Goal: Transaction & Acquisition: Book appointment/travel/reservation

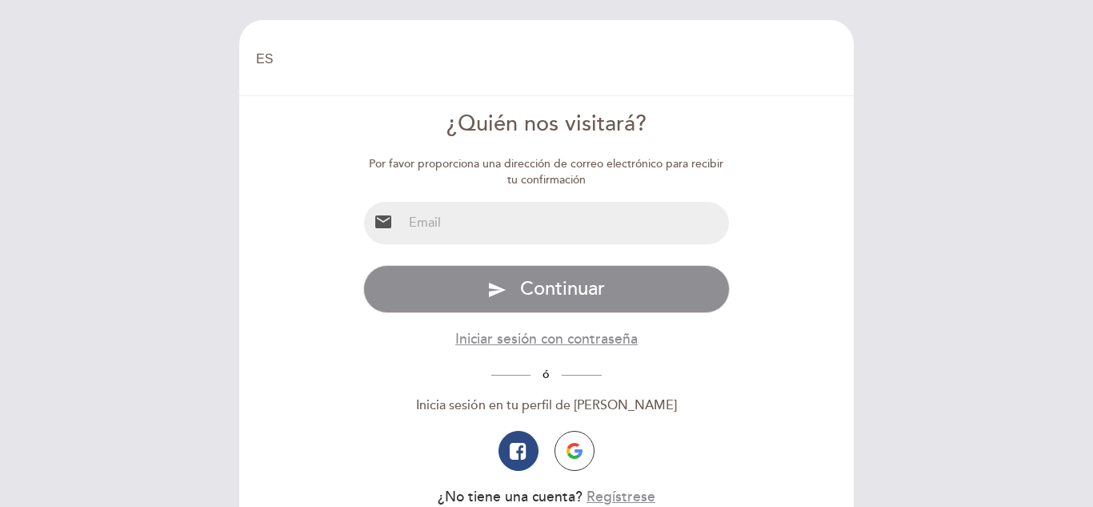
select select "es"
click at [561, 218] on input "email" at bounding box center [566, 223] width 327 height 42
type input "[EMAIL_ADDRESS][DOMAIN_NAME]"
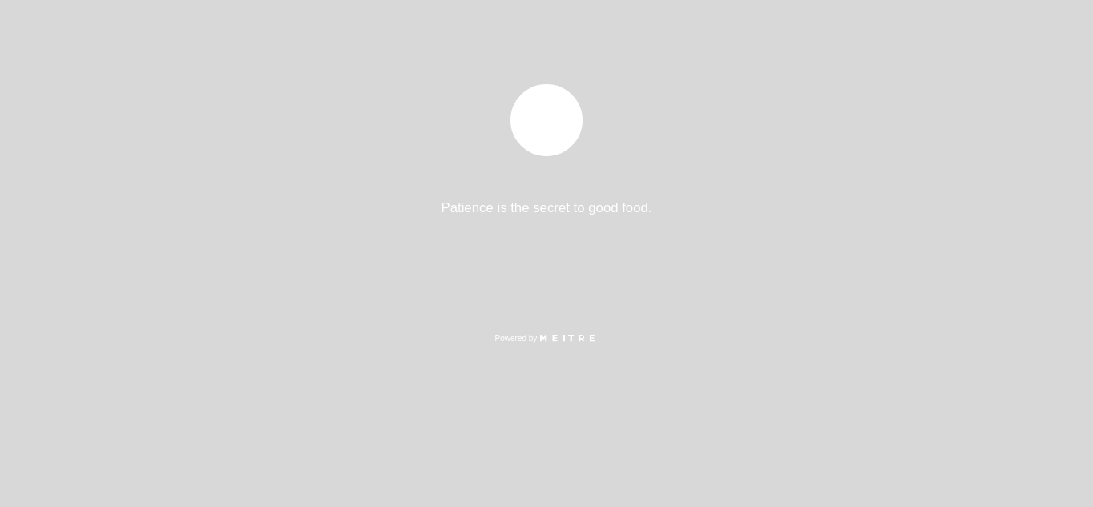
select select "es"
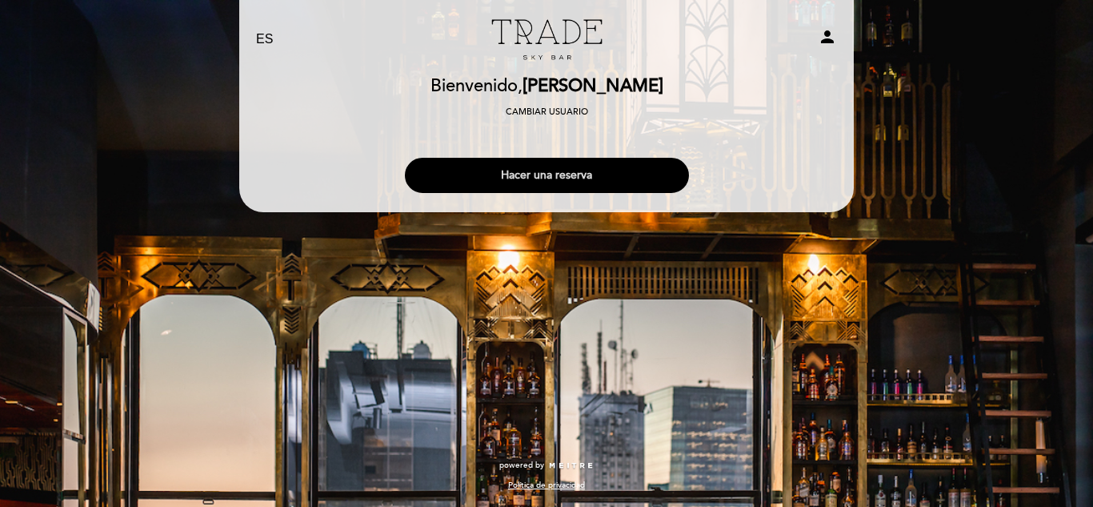
click at [561, 170] on button "Hacer una reserva" at bounding box center [547, 175] width 284 height 35
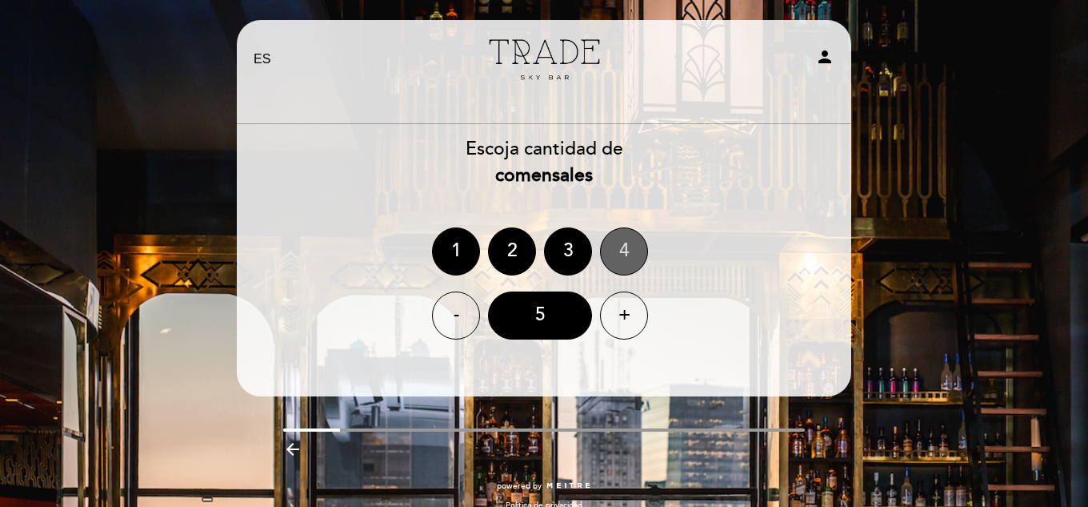
click at [634, 257] on div "4" at bounding box center [624, 251] width 48 height 48
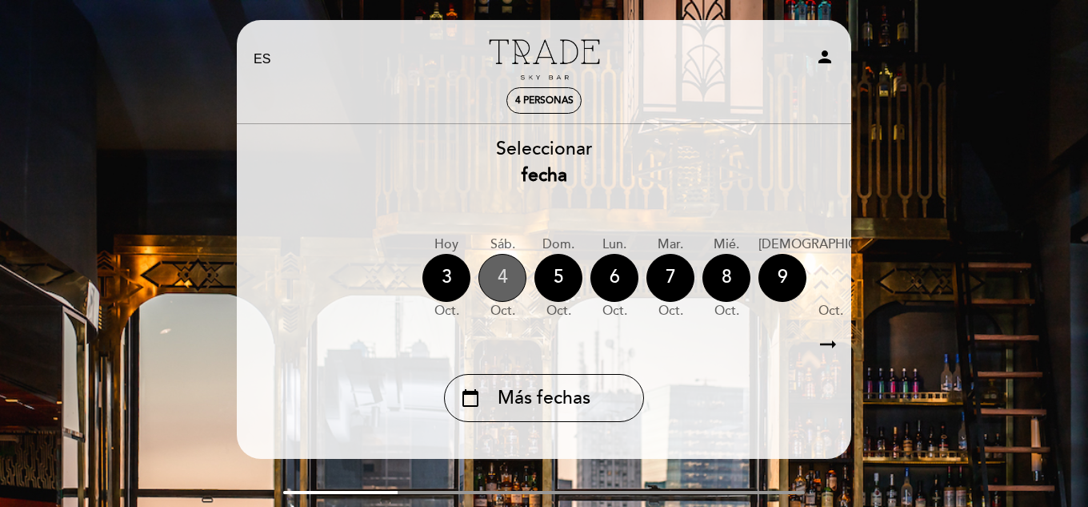
click at [504, 271] on div "4" at bounding box center [503, 278] width 48 height 48
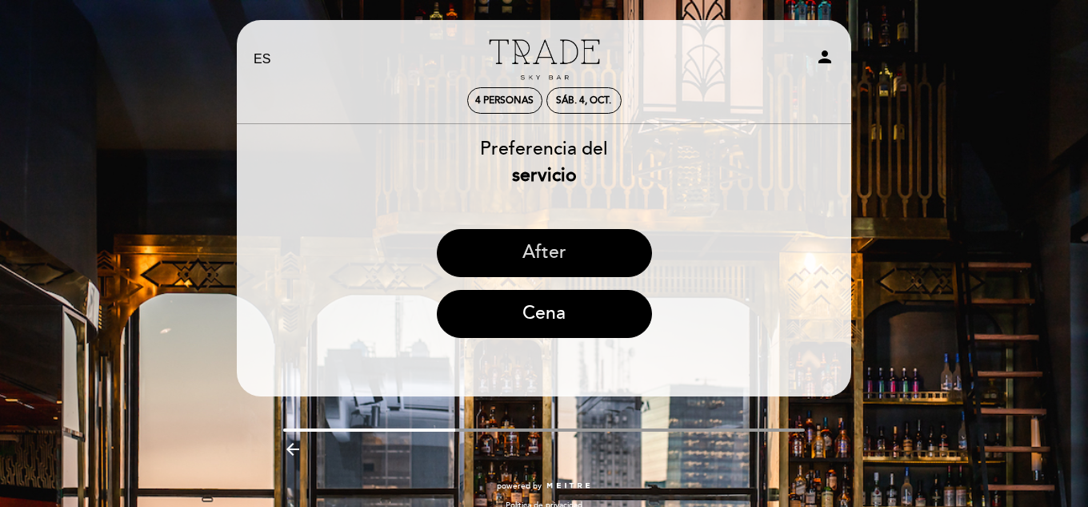
click at [563, 254] on button "After" at bounding box center [544, 253] width 215 height 48
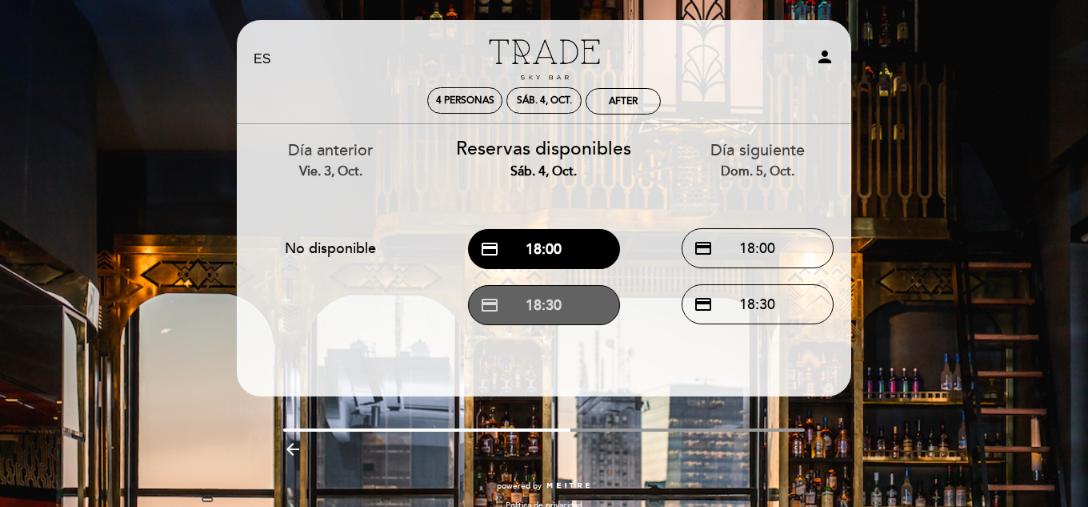
click at [560, 304] on button "credit_card 18:30" at bounding box center [544, 305] width 152 height 40
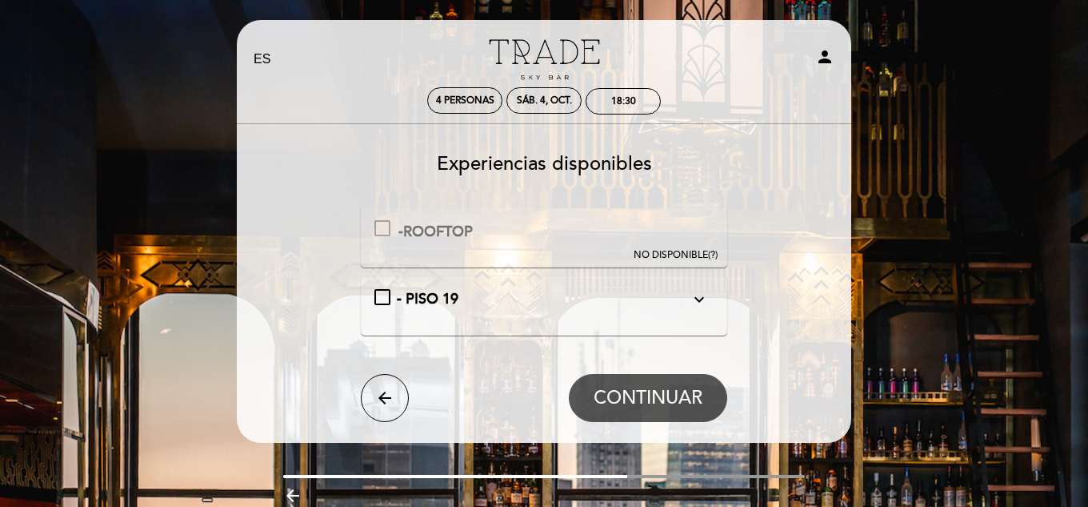
click at [699, 300] on icon "expand_more" at bounding box center [699, 299] width 19 height 19
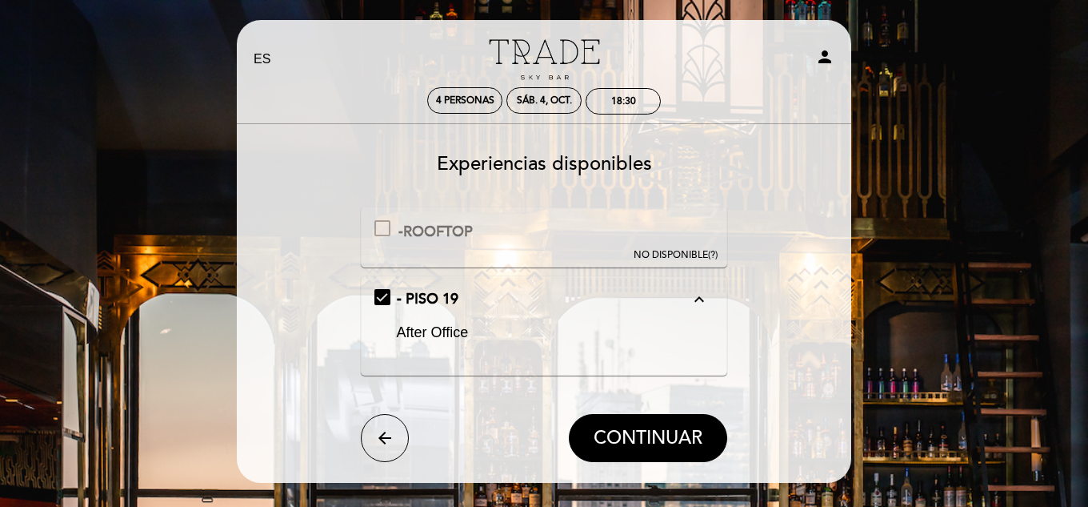
click at [699, 300] on icon "expand_less" at bounding box center [699, 299] width 19 height 19
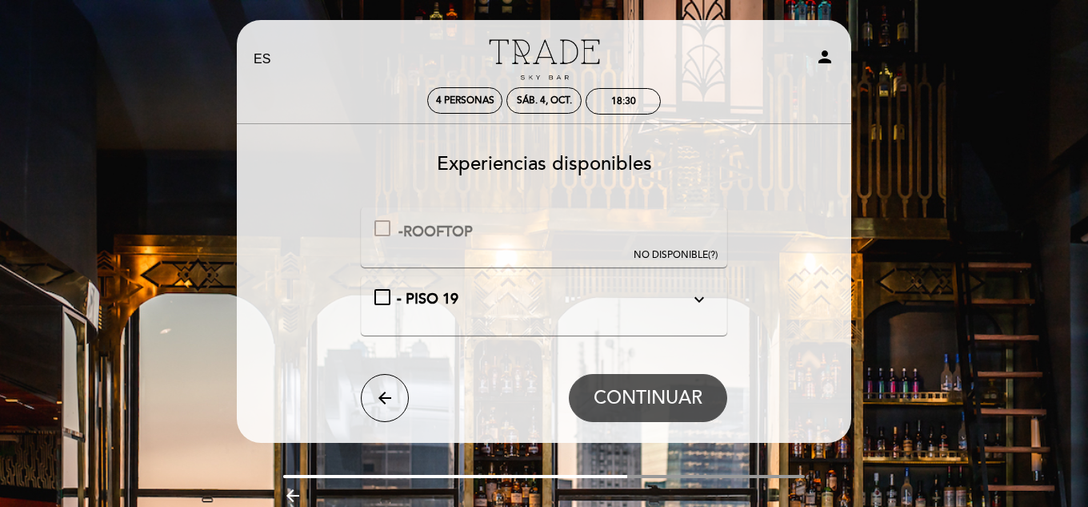
click at [452, 295] on span "- PISO 19" at bounding box center [428, 299] width 62 height 18
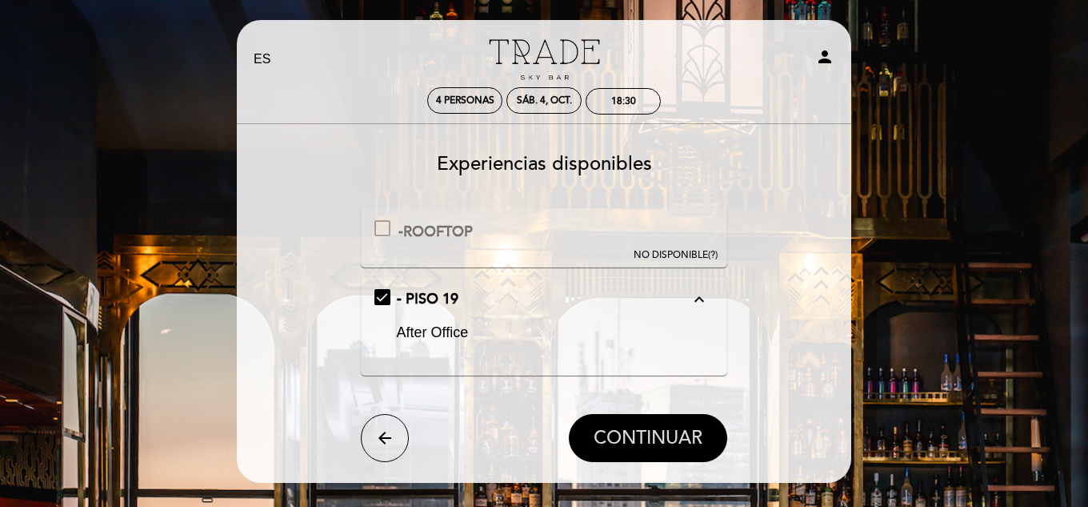
click at [650, 440] on span "CONTINUAR" at bounding box center [648, 438] width 109 height 22
